Goal: Task Accomplishment & Management: Use online tool/utility

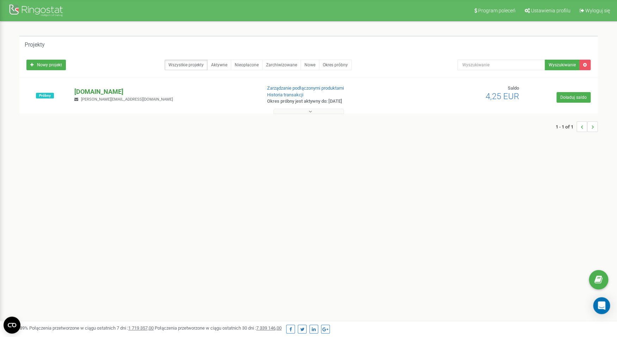
click at [107, 89] on p "[DOMAIN_NAME]" at bounding box center [164, 91] width 181 height 9
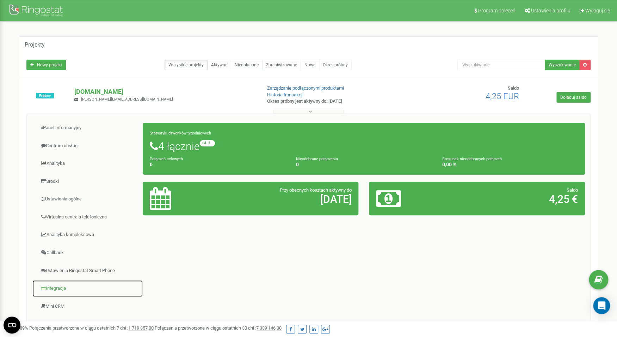
click at [60, 287] on link "Integracja" at bounding box center [87, 287] width 111 height 17
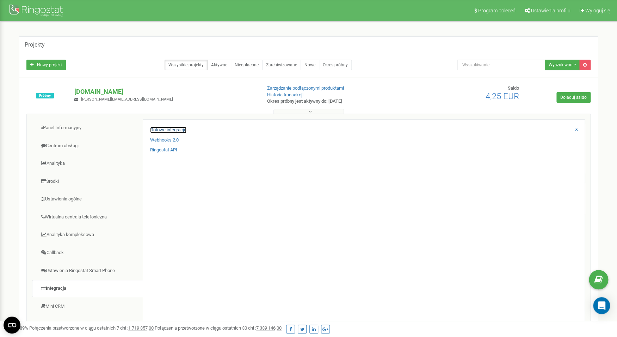
click at [179, 130] on link "Gotowe integracje" at bounding box center [168, 130] width 36 height 7
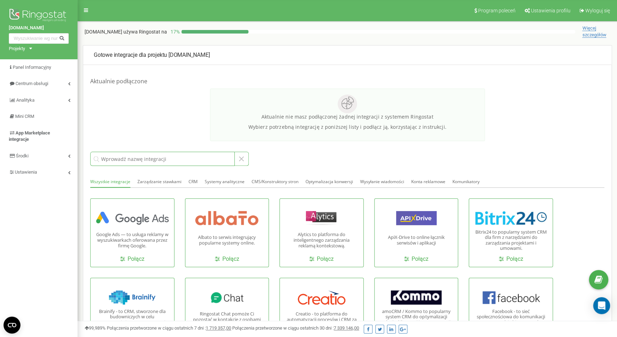
click at [170, 160] on input at bounding box center [162, 159] width 144 height 14
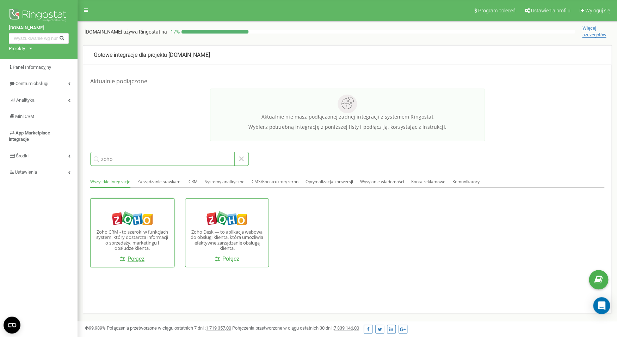
type input "zoho"
click at [137, 259] on link "Połącz" at bounding box center [132, 259] width 24 height 8
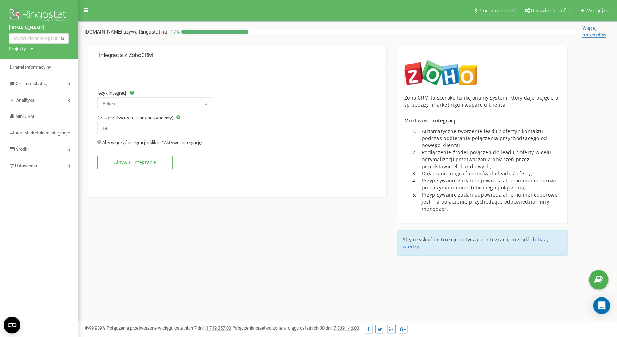
click at [159, 131] on input "3.9" at bounding box center [132, 128] width 70 height 12
click at [159, 131] on input "3.8" at bounding box center [132, 128] width 70 height 12
click at [134, 129] on input "3.8" at bounding box center [132, 128] width 70 height 12
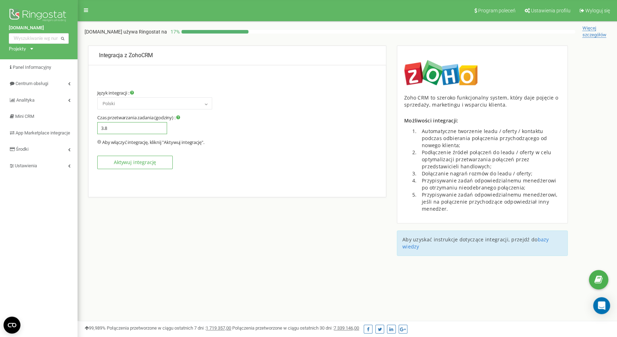
click at [116, 128] on input "3.8" at bounding box center [132, 128] width 70 height 12
type input "1"
click at [215, 122] on section "Język integracji : Rosyjski Ukraiński Angielski Polski Polski Czas przetwarzani…" at bounding box center [237, 136] width 280 height 103
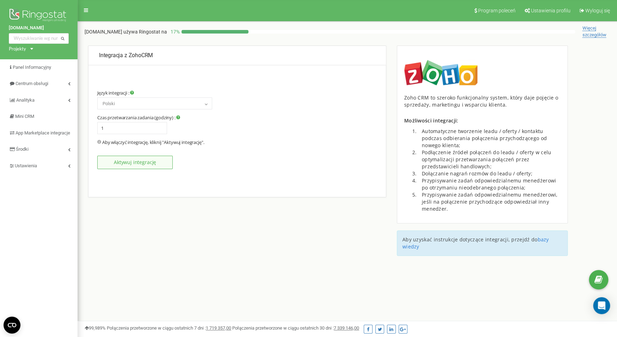
click at [150, 163] on button "Aktywuj integrację" at bounding box center [134, 161] width 75 height 13
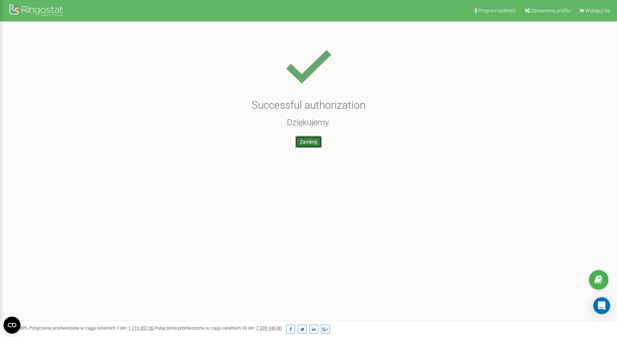
click at [314, 143] on link "Zamknij" at bounding box center [308, 142] width 26 height 12
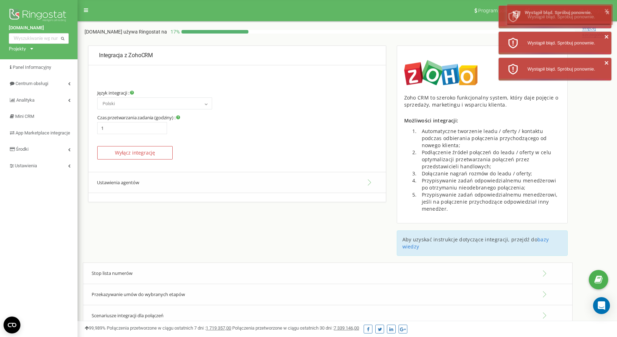
scroll to position [86, 0]
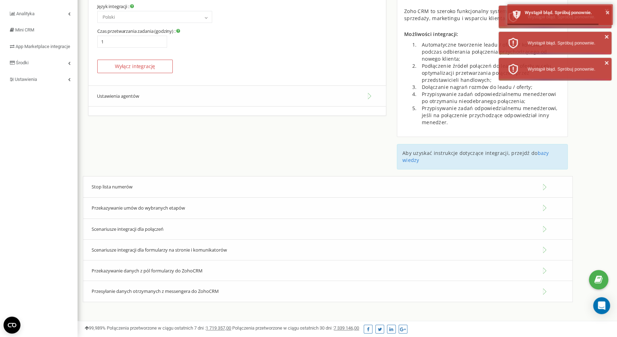
click at [216, 96] on button "Ustawienia agentów" at bounding box center [236, 95] width 297 height 21
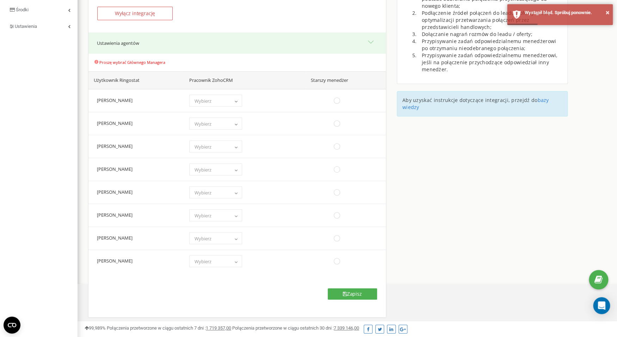
scroll to position [140, 0]
click at [238, 263] on span "Wybierz" at bounding box center [216, 261] width 48 height 10
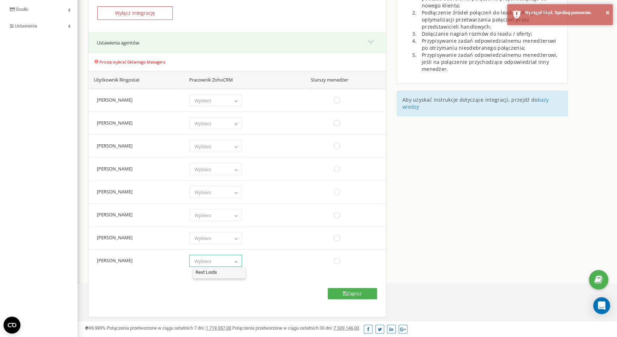
select select "833861000000488001"
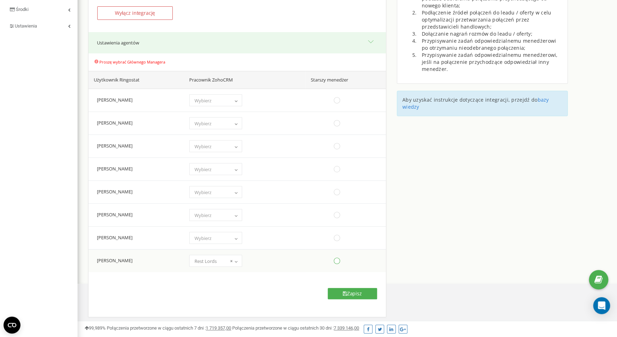
click at [338, 261] on ins at bounding box center [337, 261] width 8 height 8
radio input "true"
click at [344, 294] on icon at bounding box center [345, 293] width 4 height 5
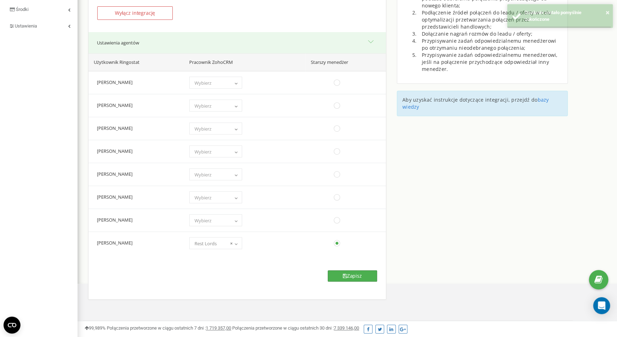
click at [343, 276] on icon at bounding box center [345, 275] width 4 height 5
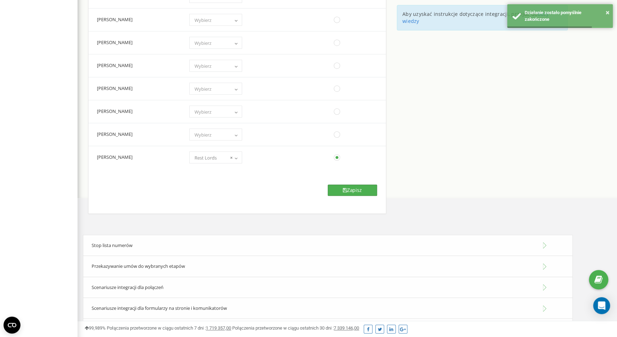
scroll to position [271, 0]
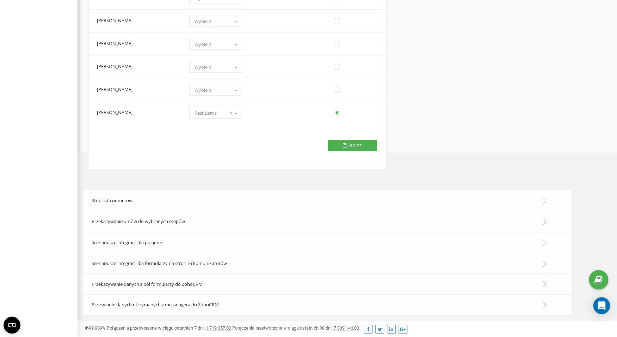
click at [205, 244] on div "Scenariusze integracji dla połączeń" at bounding box center [328, 242] width 490 height 21
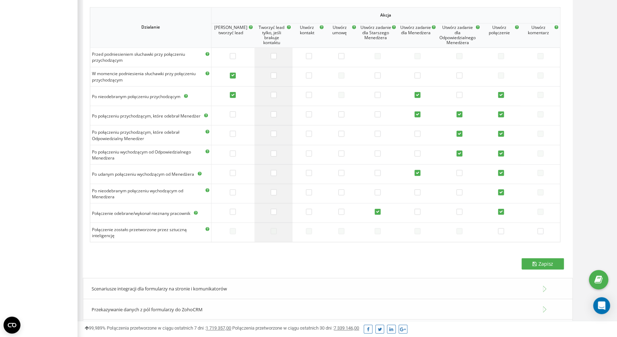
scroll to position [565, 0]
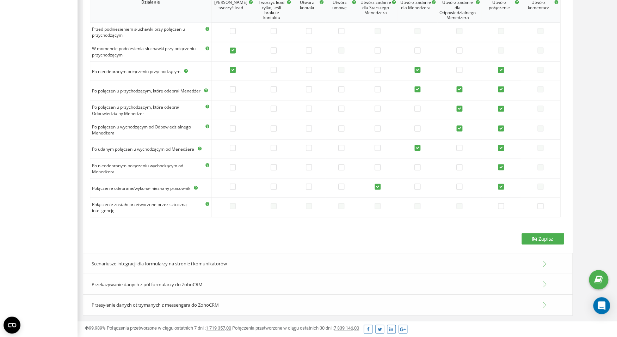
click at [237, 264] on div "Scenariusze integracji dla formularzy na stronie i komunikatorów" at bounding box center [328, 262] width 490 height 21
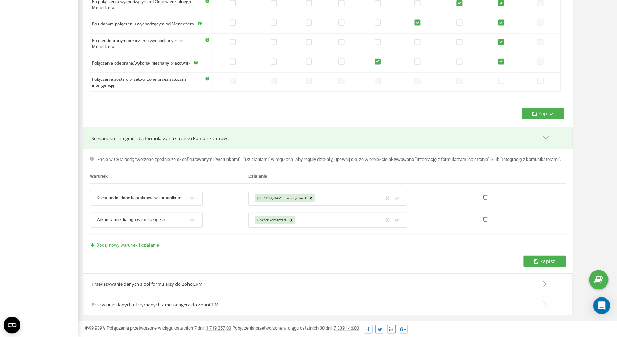
scroll to position [697, 0]
click at [223, 282] on div "Przekazywanie danych z pól formularzy do ZohoCRM" at bounding box center [328, 283] width 490 height 21
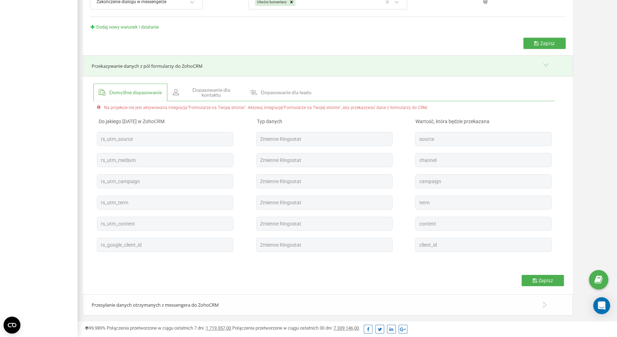
scroll to position [915, 0]
click at [224, 107] on link ""Formularze na Twojej stronie"" at bounding box center [216, 107] width 58 height 5
click at [542, 282] on span "Zapisz" at bounding box center [545, 280] width 15 height 7
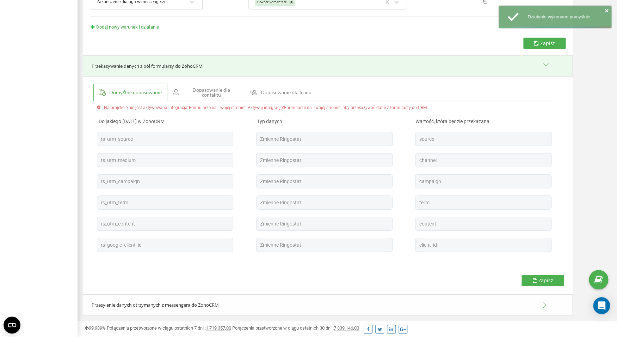
click at [210, 93] on span "Dopasowanie dla kontaktu" at bounding box center [211, 92] width 56 height 10
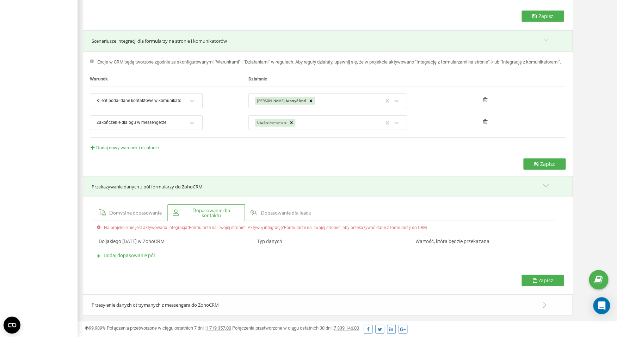
click at [143, 216] on link "Domyślne dopasowanie" at bounding box center [130, 212] width 74 height 17
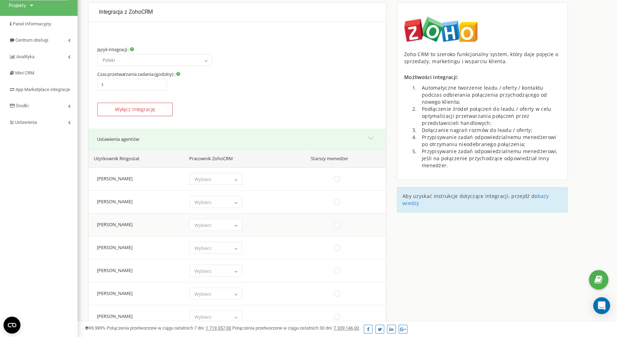
scroll to position [0, 0]
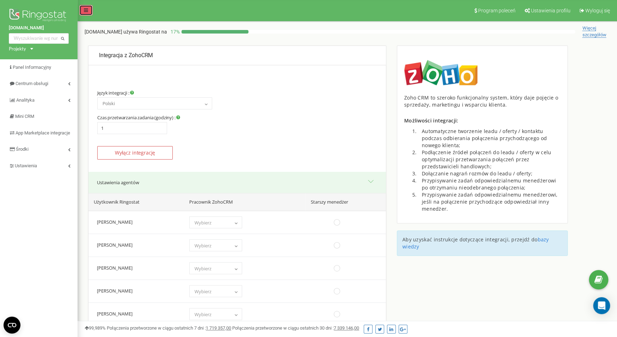
click at [86, 10] on icon at bounding box center [86, 10] width 4 height 5
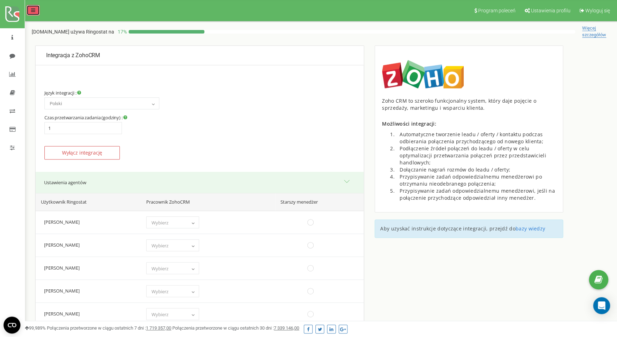
click at [30, 13] on link at bounding box center [32, 10] width 13 height 11
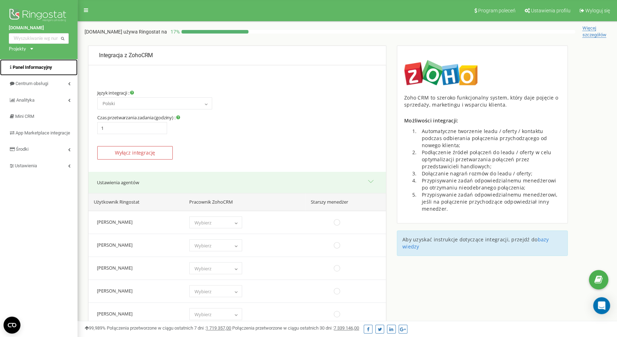
click at [42, 70] on span "Panel Informacyjny" at bounding box center [32, 66] width 39 height 5
click at [35, 72] on link "Panel Informacyjny" at bounding box center [39, 67] width 78 height 17
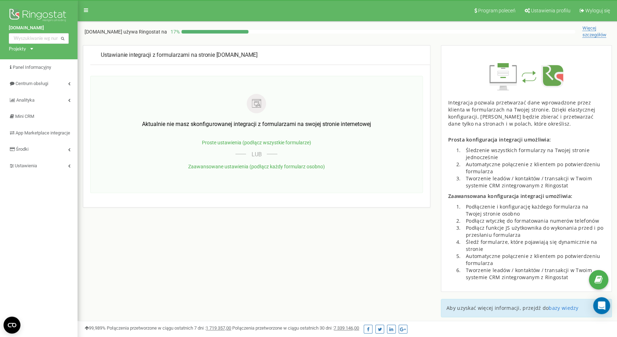
click at [262, 143] on span "Proste ustawienia (podłącz wszystkie formularze)" at bounding box center [256, 143] width 109 height 6
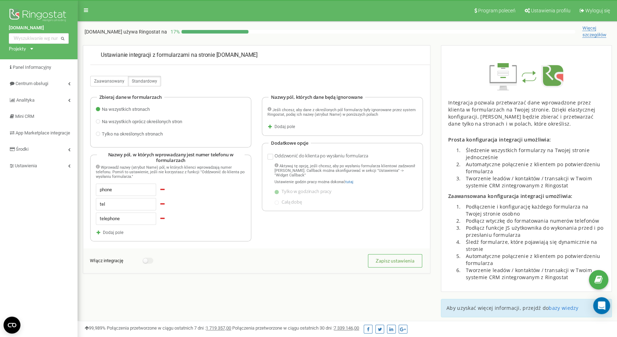
click at [114, 84] on span "Zaawansowany" at bounding box center [109, 81] width 30 height 5
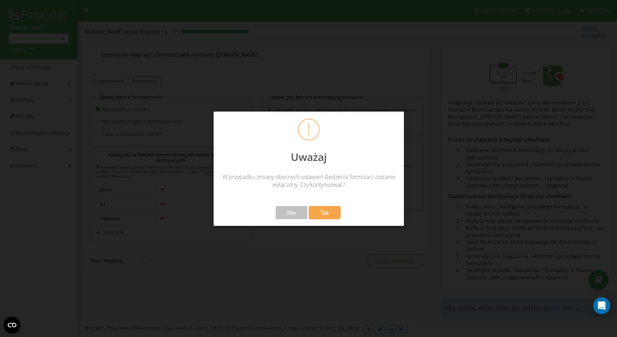
click at [294, 215] on span "Nie" at bounding box center [290, 212] width 9 height 7
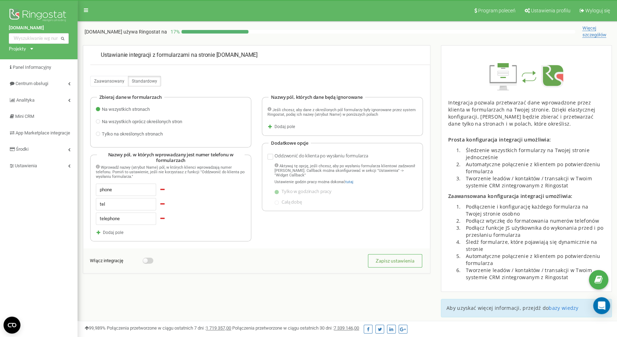
click at [123, 257] on label "Włącz integrację" at bounding box center [106, 260] width 33 height 6
click at [396, 259] on span "Zapisz ustawienia" at bounding box center [395, 260] width 39 height 6
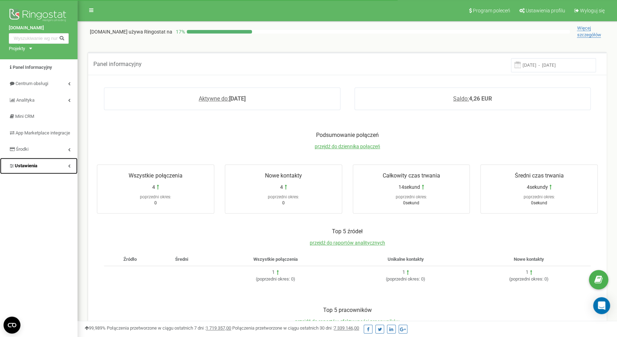
click at [42, 168] on link "Ustawienia" at bounding box center [39, 166] width 78 height 17
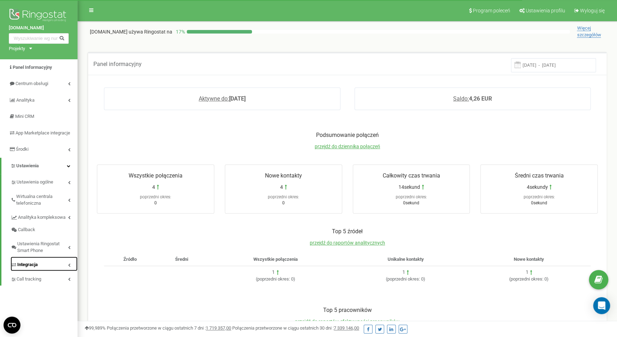
click at [42, 270] on link "Integracja" at bounding box center [44, 263] width 67 height 14
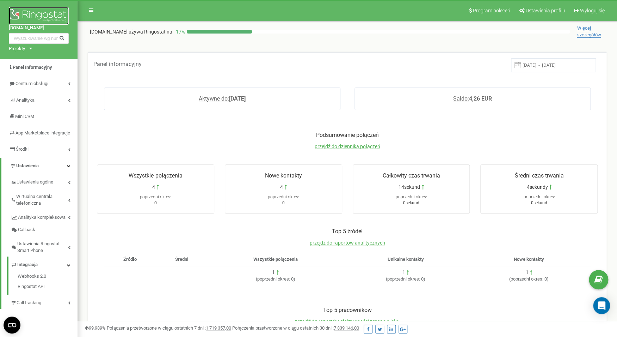
click at [41, 18] on img at bounding box center [39, 16] width 60 height 18
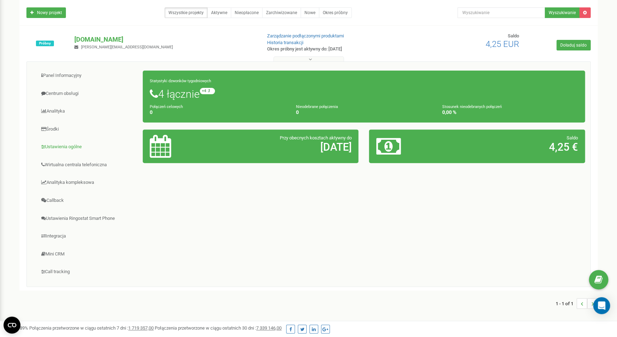
scroll to position [80, 0]
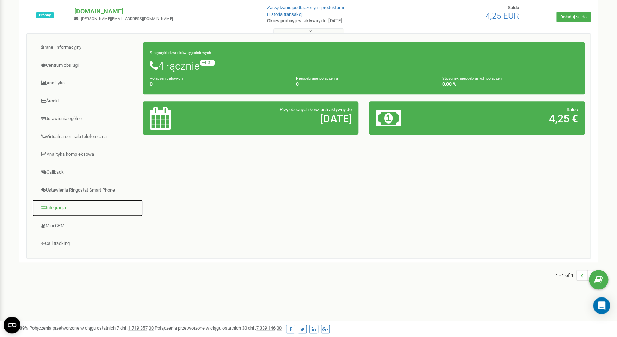
click at [62, 209] on link "Integracja" at bounding box center [87, 207] width 111 height 17
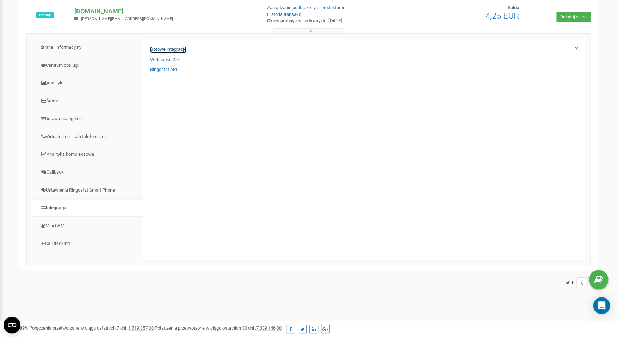
click at [175, 49] on link "Gotowe integracje" at bounding box center [168, 49] width 36 height 7
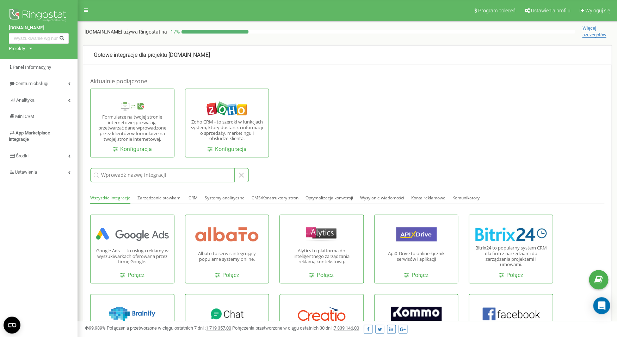
click at [152, 171] on input at bounding box center [162, 175] width 144 height 14
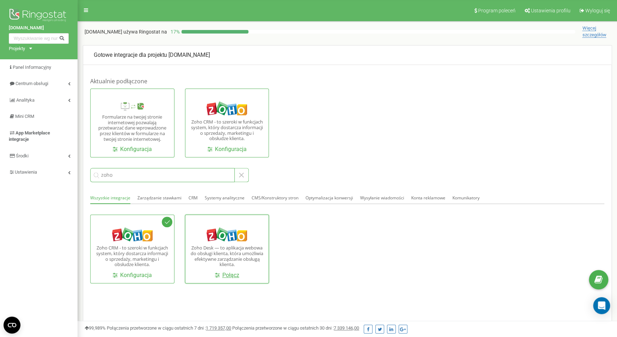
type input "zoho"
click at [234, 275] on link "Połącz" at bounding box center [227, 275] width 24 height 8
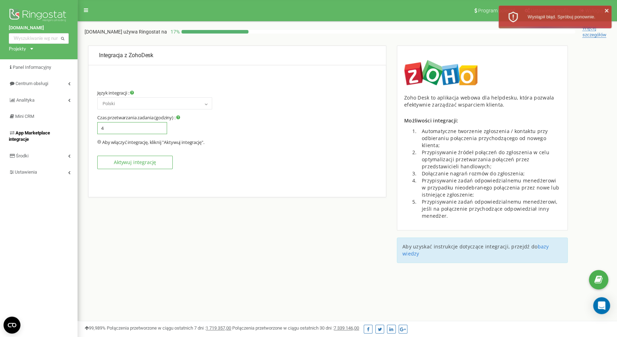
drag, startPoint x: 132, startPoint y: 126, endPoint x: 67, endPoint y: 138, distance: 66.4
click at [97, 134] on input "4" at bounding box center [132, 128] width 70 height 12
type input "1"
click at [205, 152] on p "Aby włączyć integrację, kliknij "Aktywuj integrację"." at bounding box center [237, 145] width 280 height 13
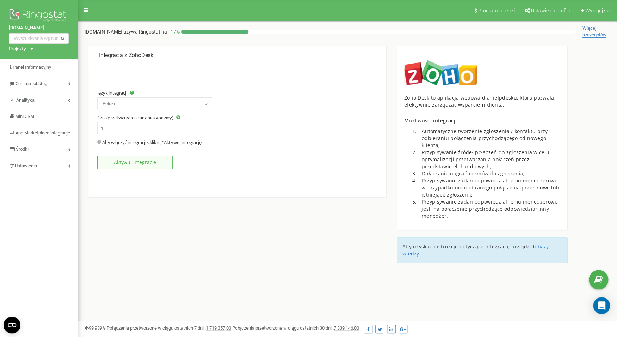
click at [144, 164] on button "Aktywuj integrację" at bounding box center [134, 161] width 75 height 13
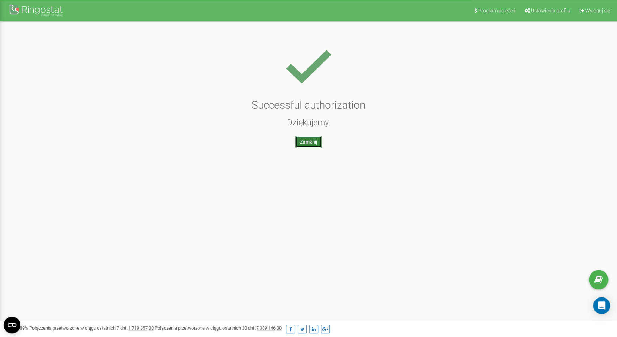
click at [305, 144] on link "Zamknij" at bounding box center [308, 142] width 26 height 12
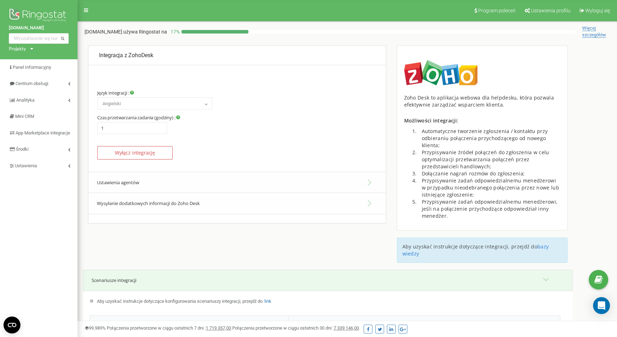
select select "en"
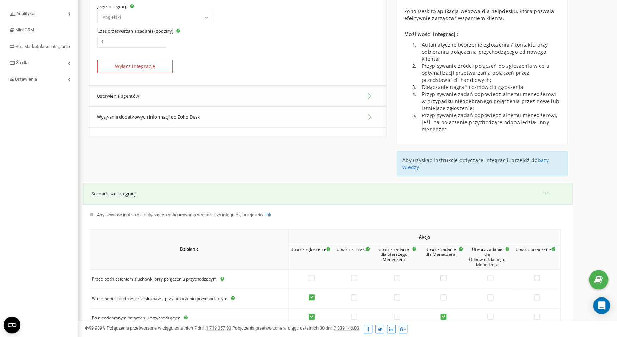
click at [268, 98] on button "Ustawienia agentów" at bounding box center [236, 95] width 297 height 21
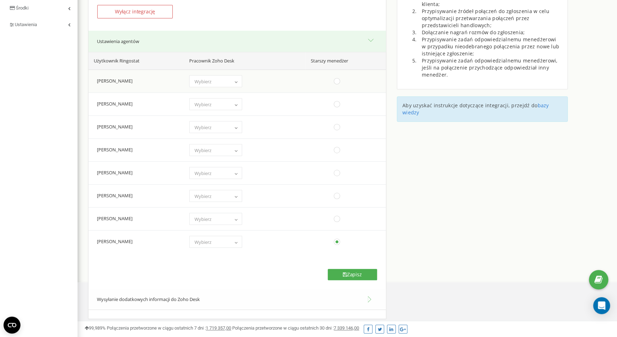
scroll to position [187, 0]
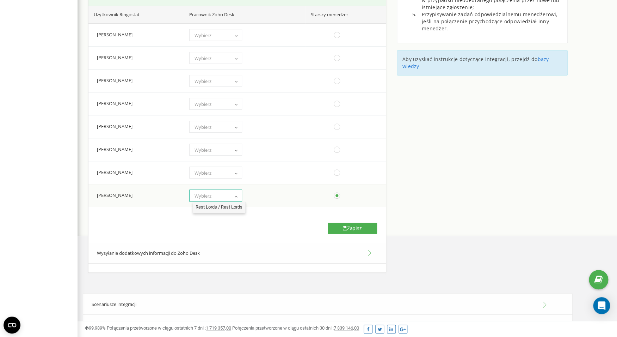
click at [225, 199] on span "Wybierz" at bounding box center [216, 196] width 48 height 10
select select "206593000000007061-206593000000092001"
click at [357, 229] on button "Zapisz" at bounding box center [352, 227] width 49 height 11
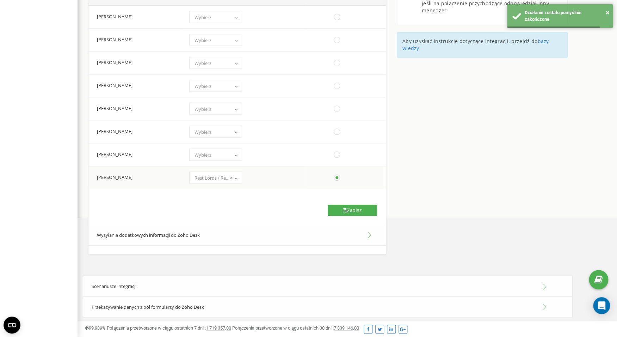
scroll to position [208, 0]
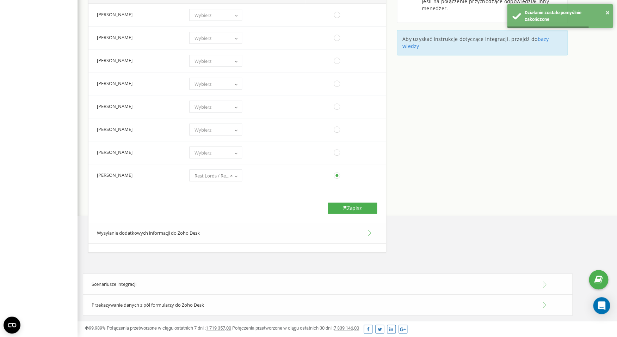
click at [189, 227] on button "Wysyłanie dodatkowych informacji do Zoho Desk" at bounding box center [236, 232] width 297 height 21
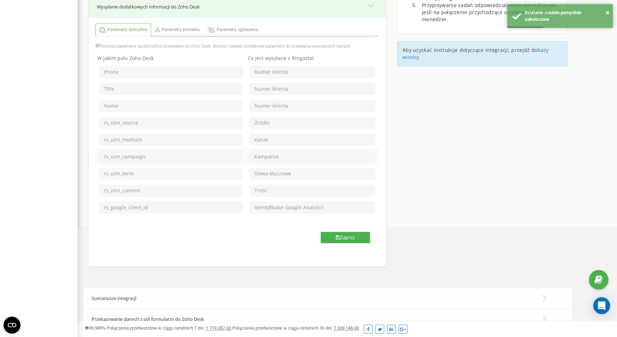
scroll to position [174, 0]
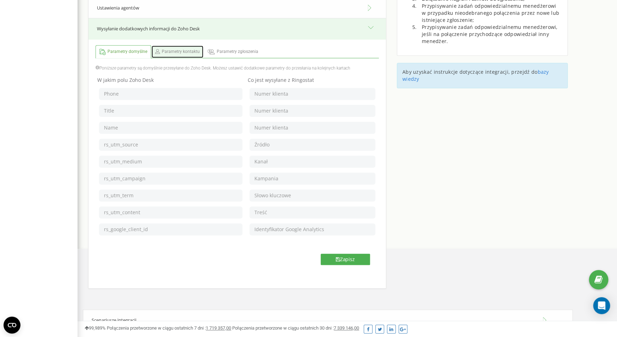
click at [177, 55] on link "Parametry kontaktu" at bounding box center [178, 51] width 52 height 12
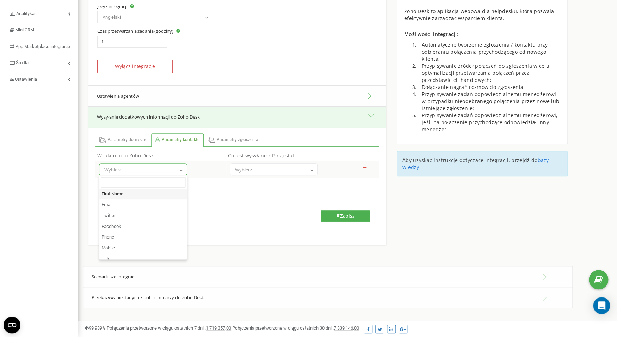
click at [155, 170] on span "Wybierz" at bounding box center [142, 170] width 83 height 10
click at [146, 174] on span "Wybierz" at bounding box center [142, 170] width 83 height 10
click at [141, 141] on span "Parametry domyślne" at bounding box center [127, 140] width 40 height 6
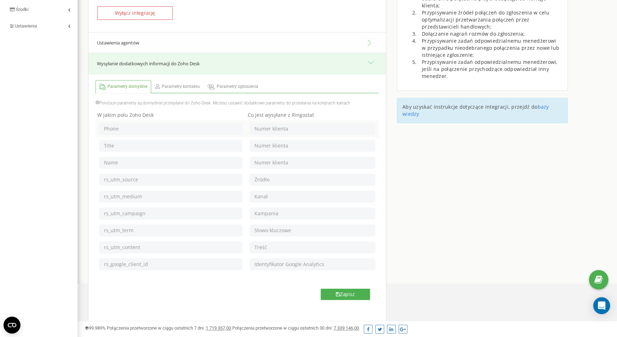
scroll to position [150, 0]
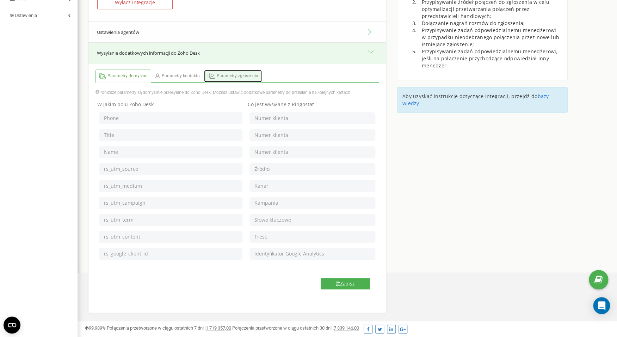
click at [222, 79] on span "Parametry zgłoszenia" at bounding box center [238, 76] width 42 height 6
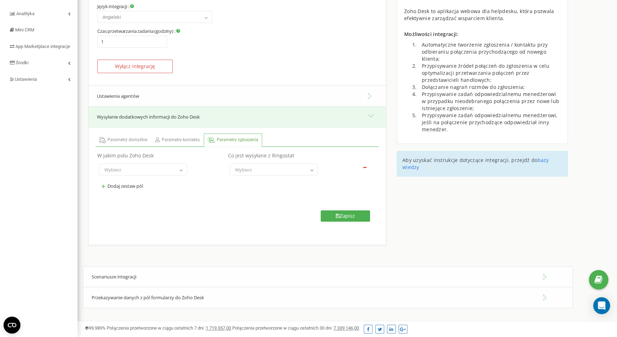
click at [177, 279] on div "Scenariusze integracji" at bounding box center [328, 276] width 490 height 21
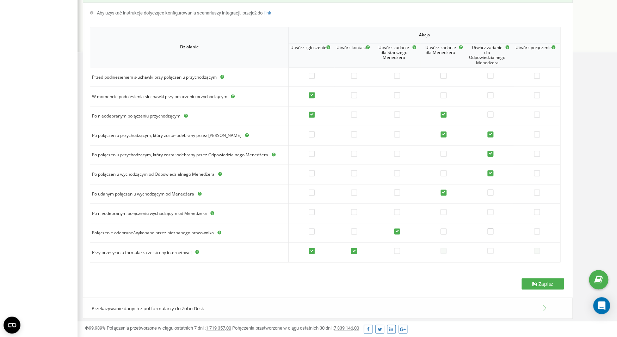
scroll to position [374, 0]
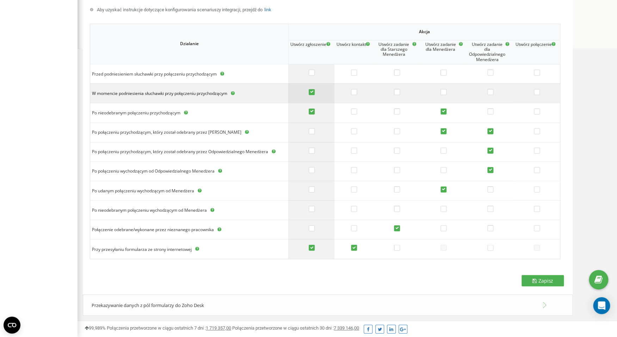
click at [312, 92] on label at bounding box center [312, 92] width 6 height 7
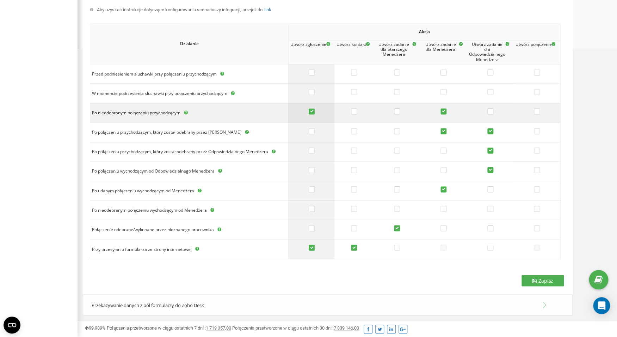
click at [312, 112] on label at bounding box center [312, 111] width 6 height 7
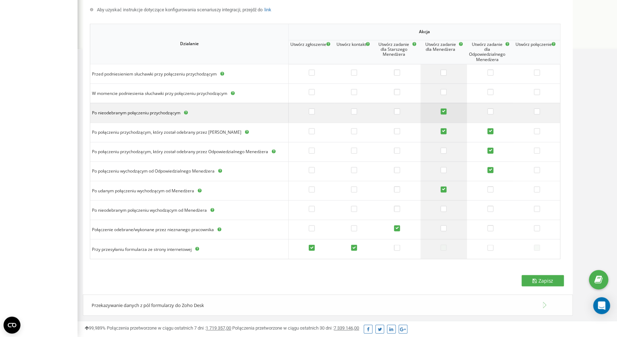
click at [445, 113] on label at bounding box center [443, 111] width 6 height 7
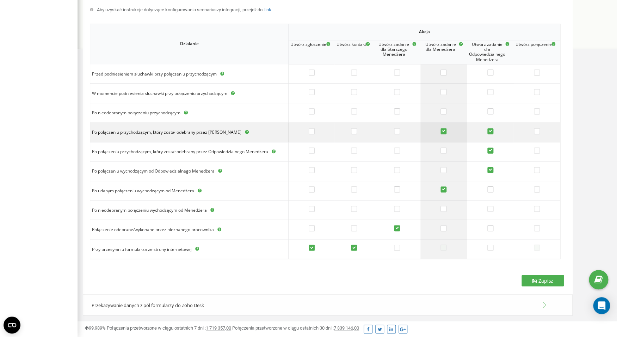
click at [448, 131] on td at bounding box center [443, 131] width 47 height 19
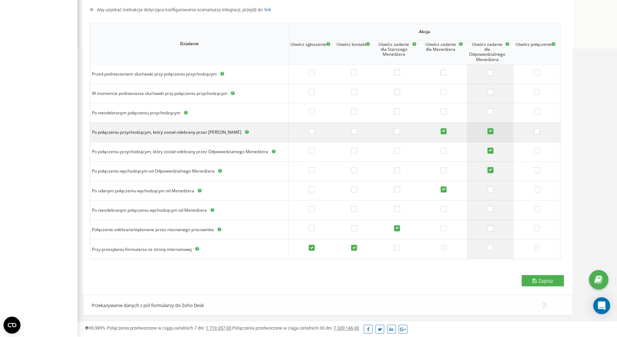
click at [492, 131] on label at bounding box center [490, 131] width 6 height 7
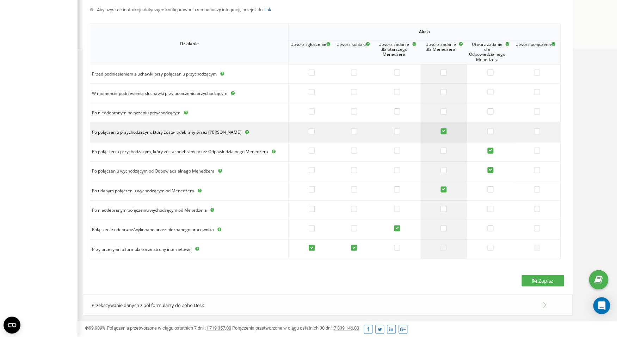
click at [444, 131] on label at bounding box center [443, 131] width 6 height 7
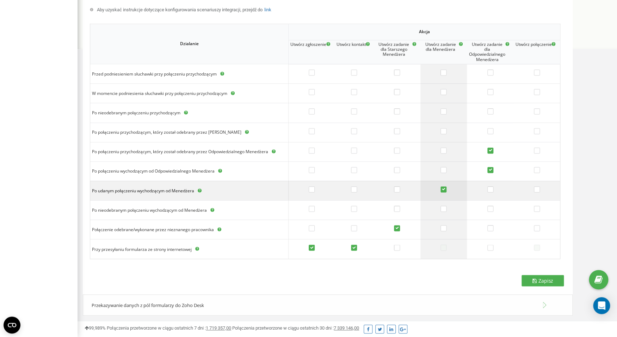
click at [446, 188] on label at bounding box center [443, 189] width 6 height 7
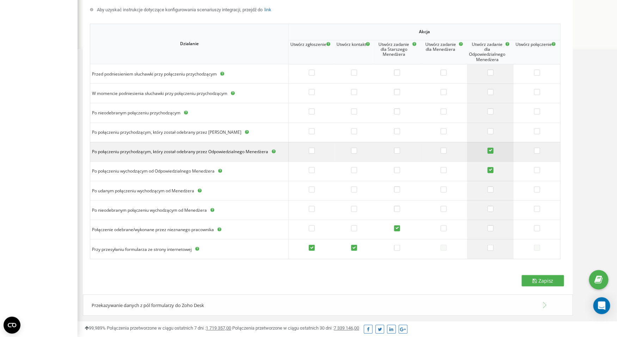
click at [491, 152] on label at bounding box center [490, 150] width 6 height 7
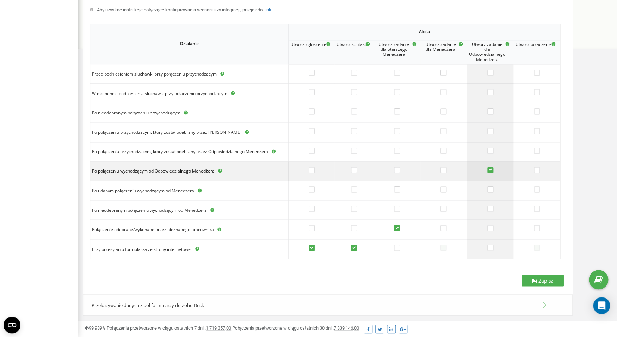
click at [491, 170] on label at bounding box center [490, 170] width 6 height 7
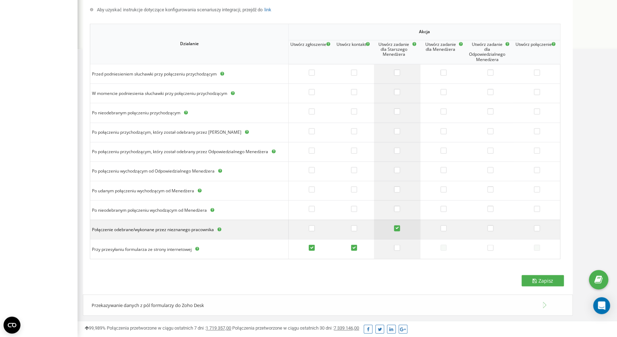
click at [398, 228] on label at bounding box center [397, 228] width 6 height 7
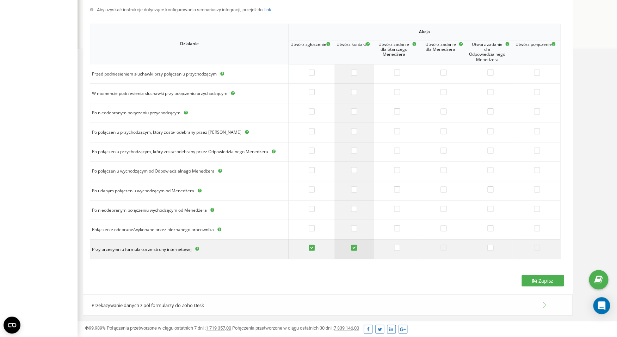
click at [355, 247] on label at bounding box center [354, 247] width 6 height 7
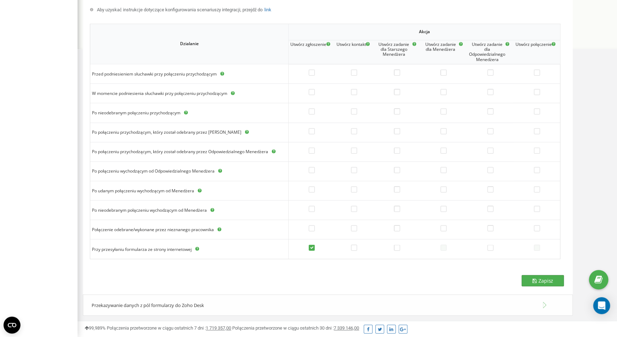
click at [525, 278] on button "Zapisz" at bounding box center [543, 280] width 42 height 11
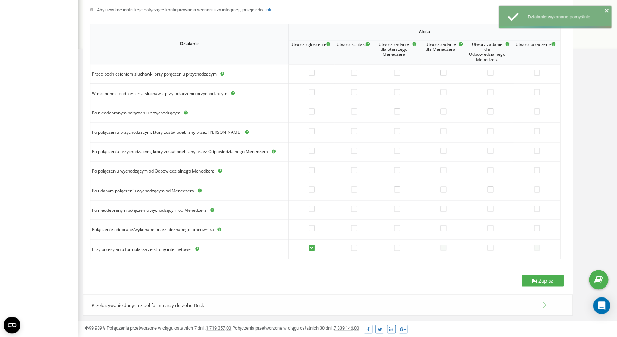
click at [266, 299] on div "Przekazywanie danych z pól formularzy do Zoho Desk" at bounding box center [328, 304] width 490 height 21
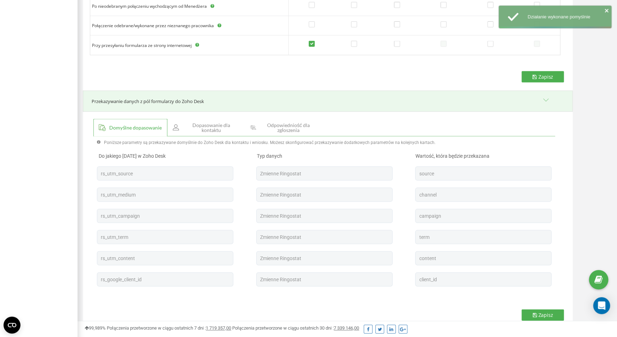
scroll to position [592, 0]
